Goal: Task Accomplishment & Management: Manage account settings

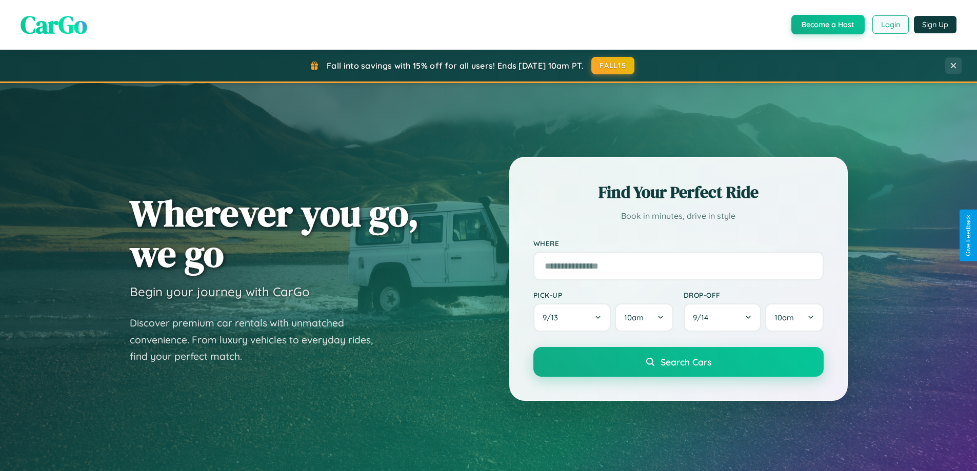
click at [890, 25] on button "Login" at bounding box center [890, 24] width 36 height 18
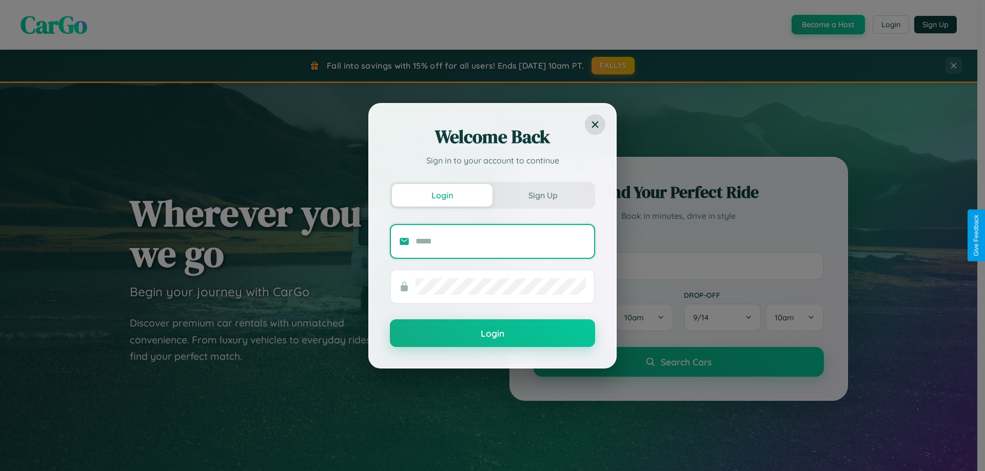
click at [501, 241] on input "text" at bounding box center [500, 241] width 170 height 16
type input "**********"
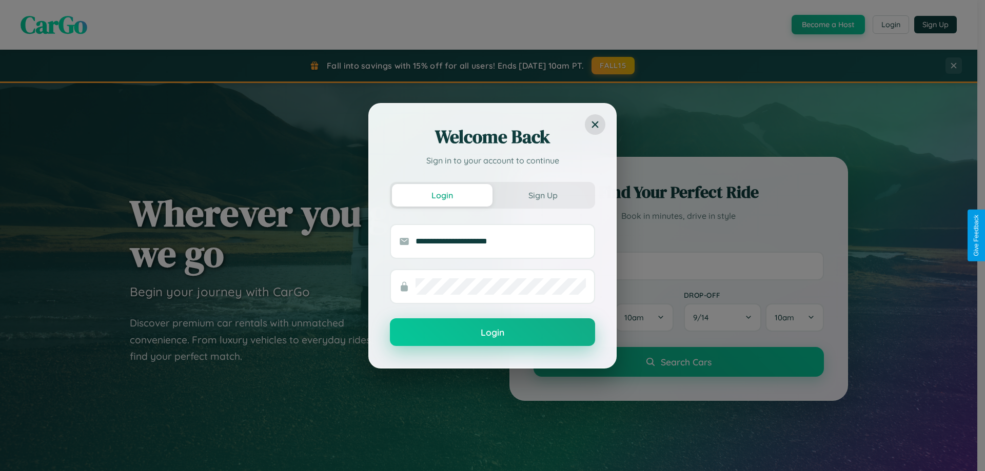
click at [492, 333] on button "Login" at bounding box center [492, 332] width 205 height 28
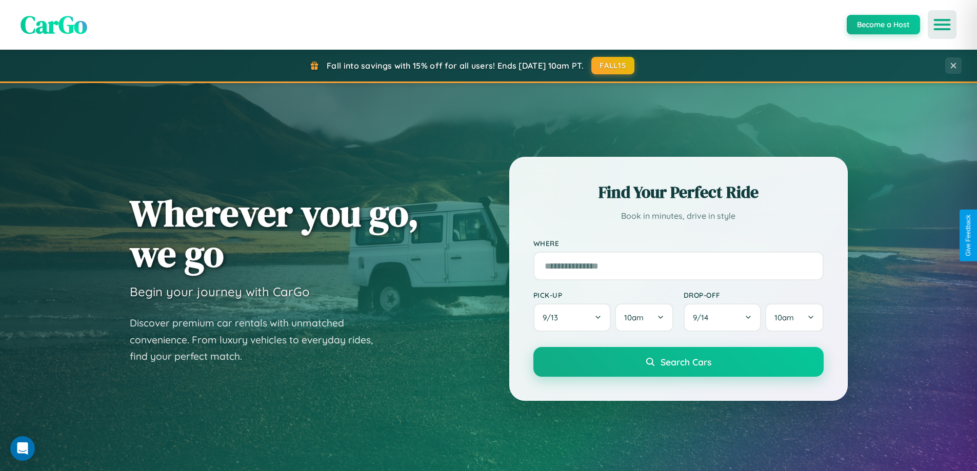
click at [942, 25] on icon "Open menu" at bounding box center [942, 24] width 15 height 9
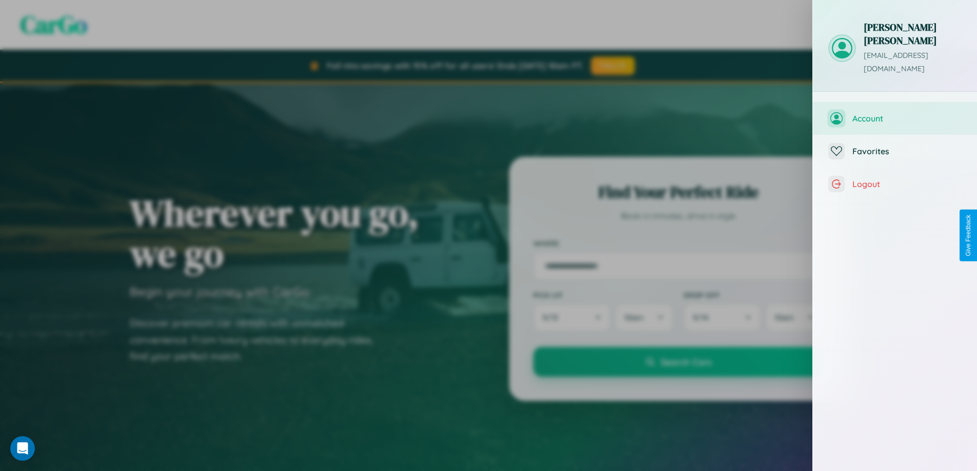
click at [895, 113] on span "Account" at bounding box center [906, 118] width 109 height 10
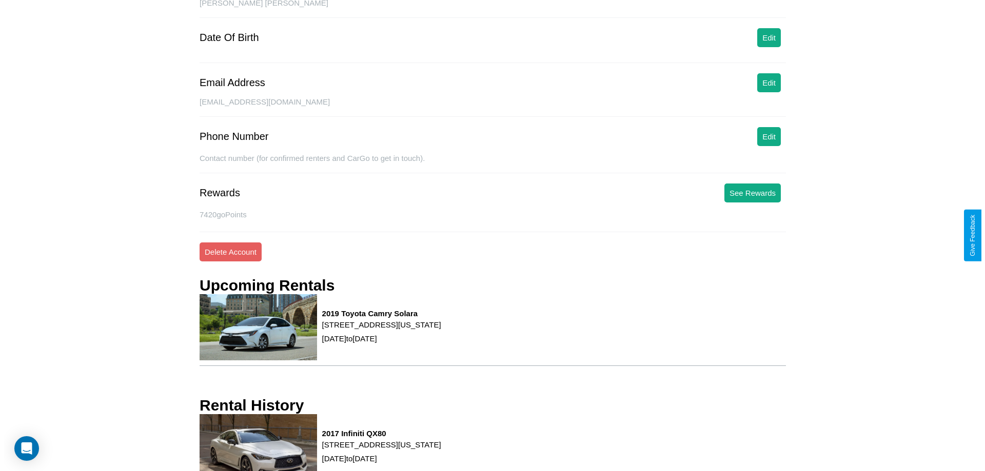
scroll to position [130, 0]
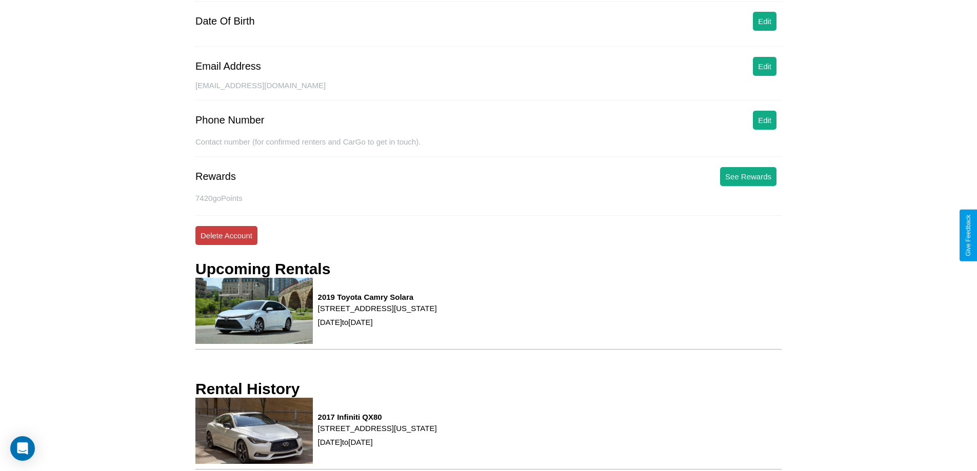
click at [226, 235] on button "Delete Account" at bounding box center [226, 235] width 62 height 19
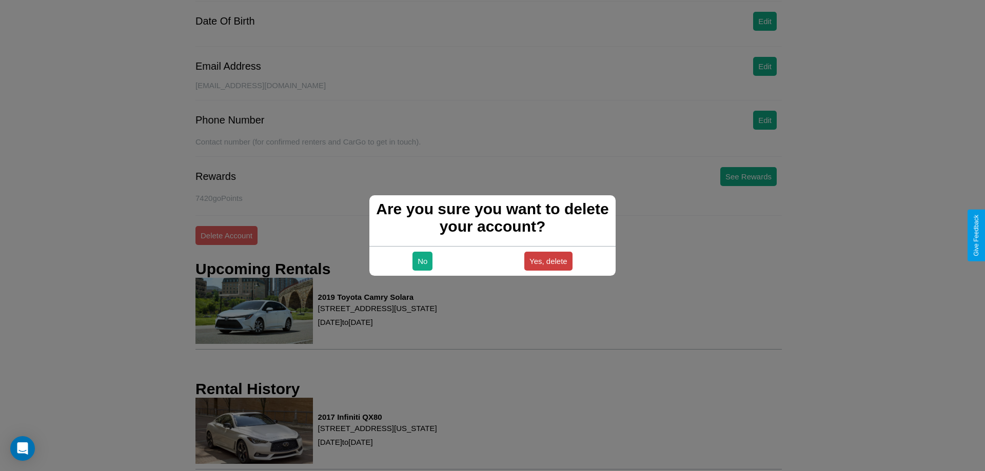
click at [548, 261] on button "Yes, delete" at bounding box center [548, 261] width 48 height 19
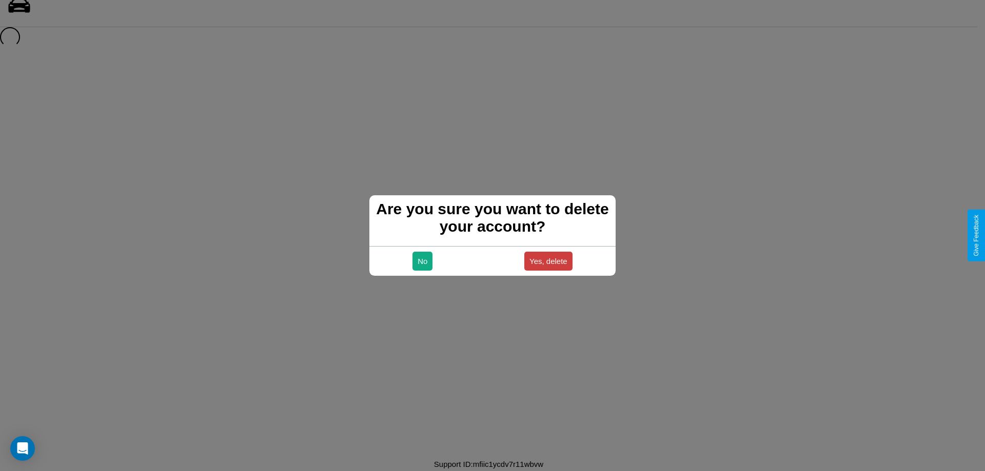
scroll to position [14, 0]
